Goal: Transaction & Acquisition: Purchase product/service

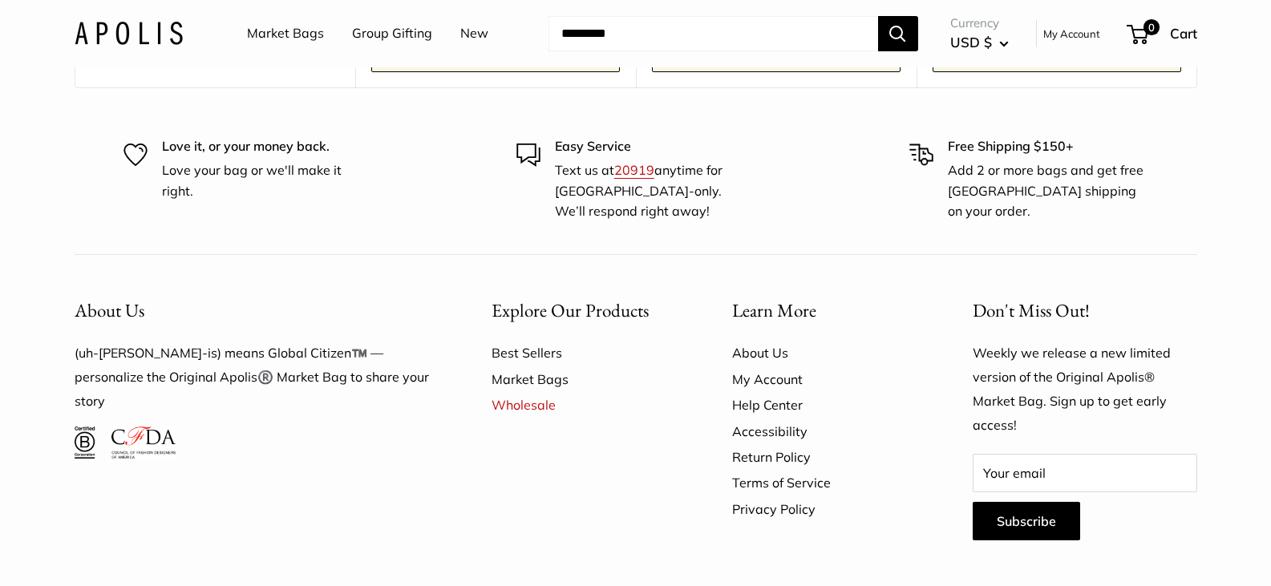
scroll to position [5413, 0]
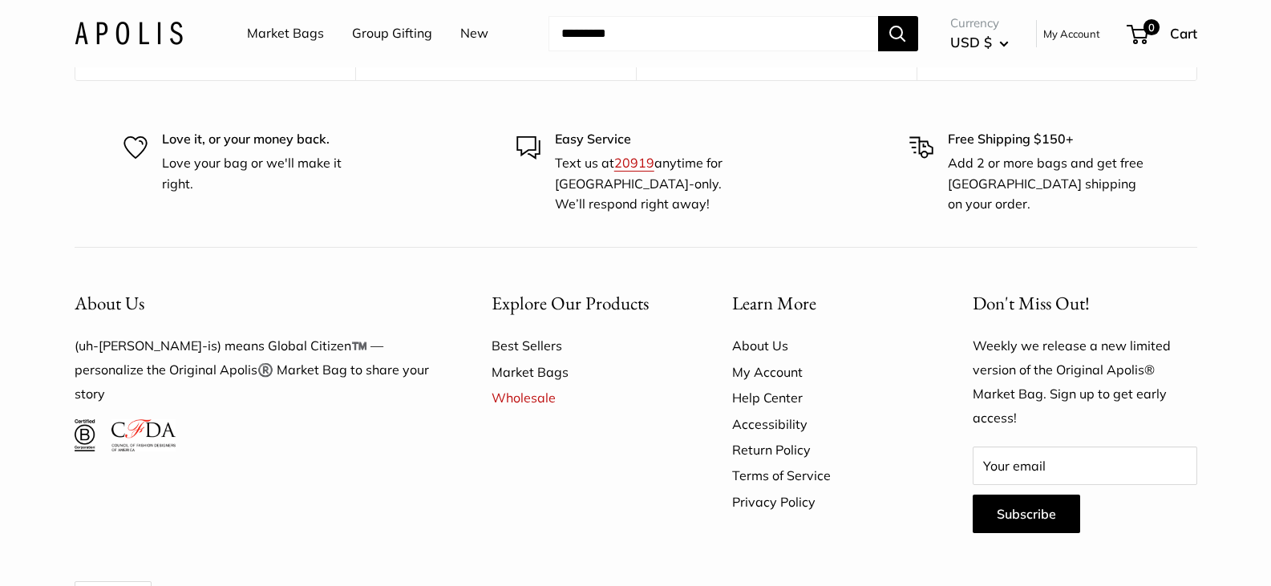
click at [462, 22] on link "Shop & Customize" at bounding box center [495, 5] width 249 height 34
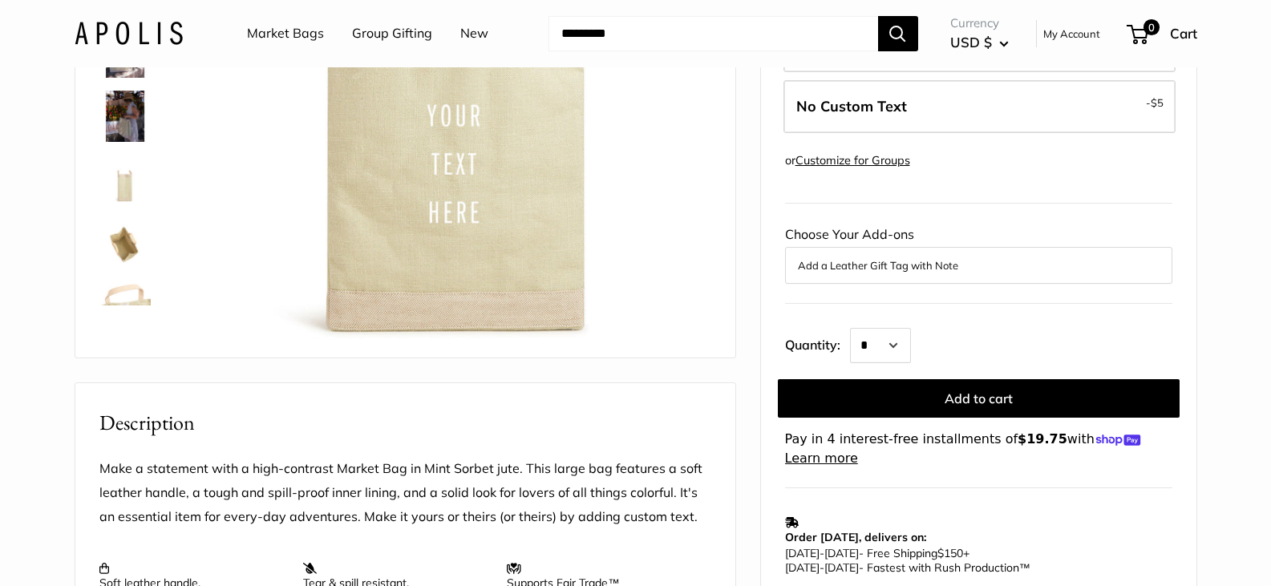
scroll to position [321, 0]
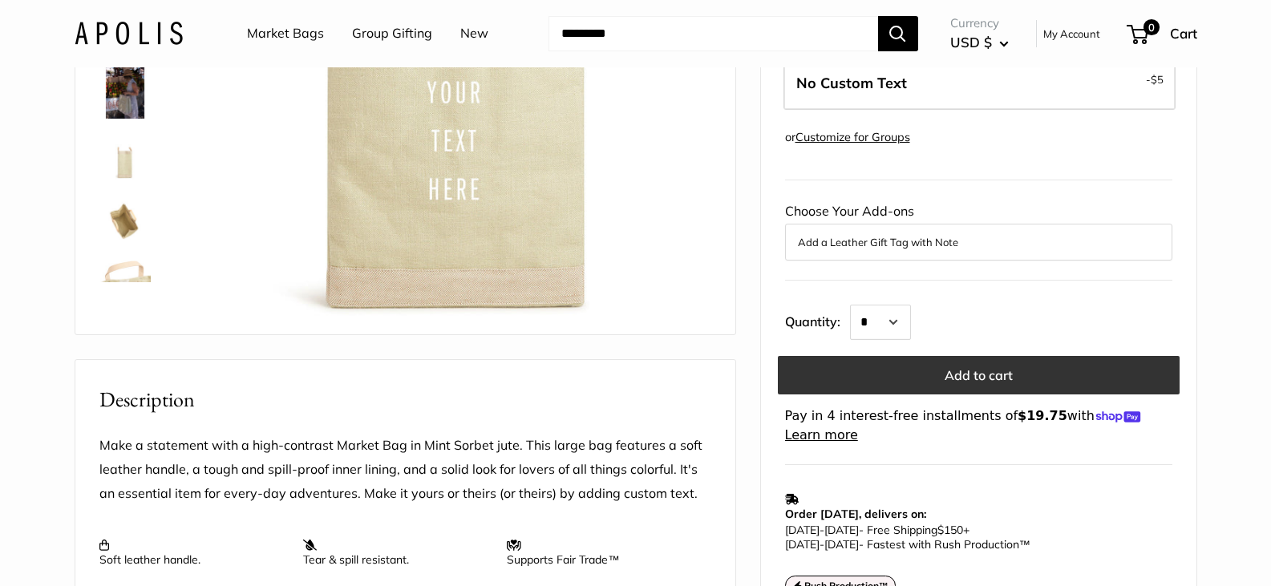
click at [862, 389] on button "Add to cart" at bounding box center [979, 375] width 402 height 39
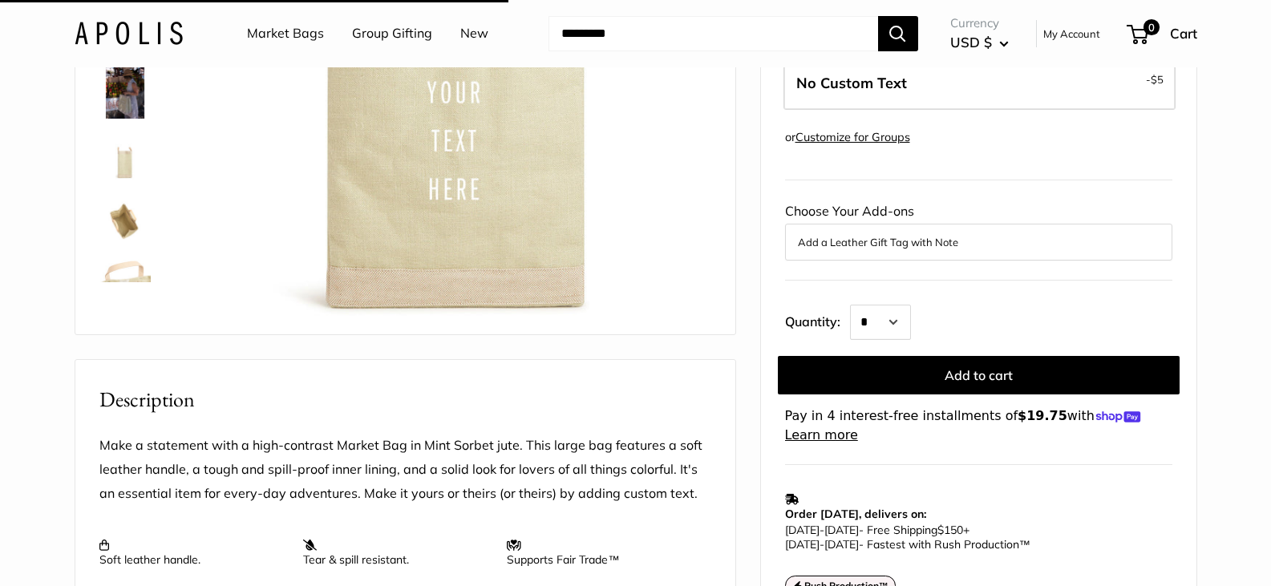
scroll to position [0, 0]
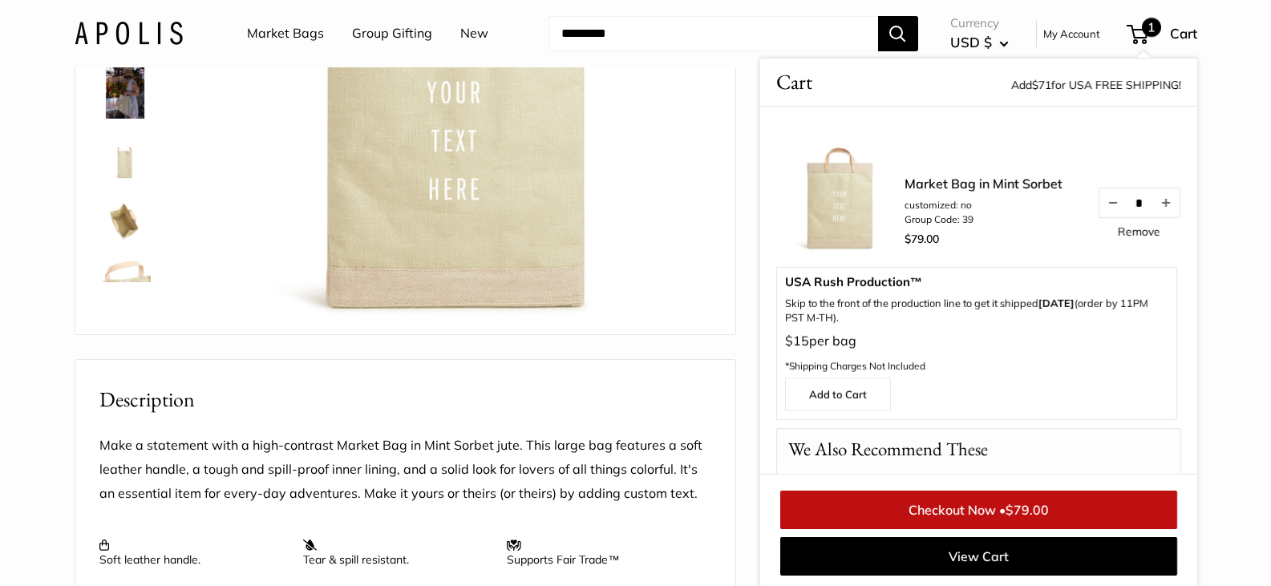
click at [876, 503] on link "Checkout Now • $79.00" at bounding box center [978, 510] width 397 height 39
